Goal: Navigation & Orientation: Find specific page/section

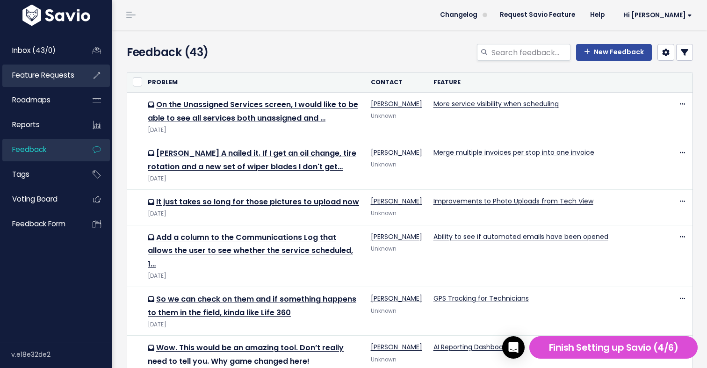
click at [73, 79] on span "Feature Requests" at bounding box center [43, 75] width 62 height 10
